Goal: Use online tool/utility: Utilize a website feature to perform a specific function

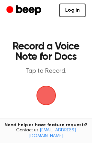
click at [49, 98] on span "button" at bounding box center [46, 95] width 33 height 33
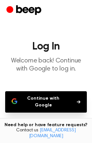
click at [44, 110] on button "Continue with Google" at bounding box center [46, 101] width 82 height 21
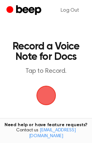
click at [41, 94] on span "button" at bounding box center [46, 95] width 30 height 30
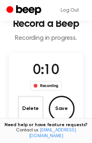
scroll to position [20, 0]
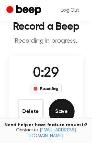
click at [64, 110] on button "Save" at bounding box center [62, 112] width 26 height 26
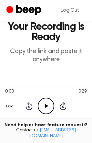
click at [47, 107] on icon "Play Audio" at bounding box center [46, 106] width 17 height 17
